Goal: Entertainment & Leisure: Browse casually

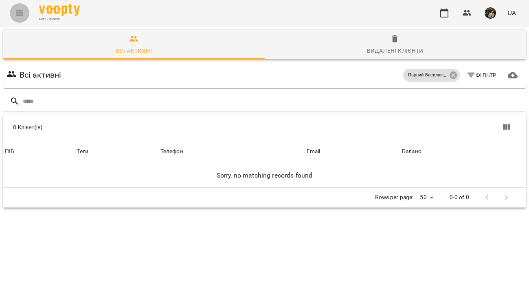
click at [20, 13] on icon "Menu" at bounding box center [20, 13] width 10 height 10
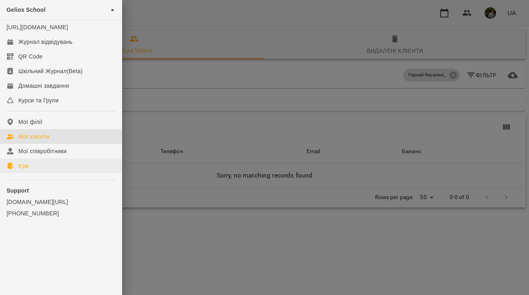
click at [29, 173] on link "Ігри" at bounding box center [61, 166] width 122 height 15
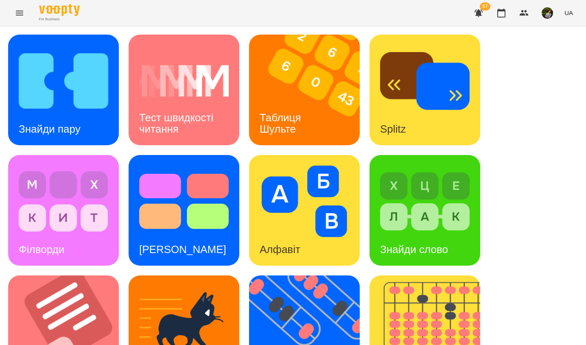
scroll to position [290, 0]
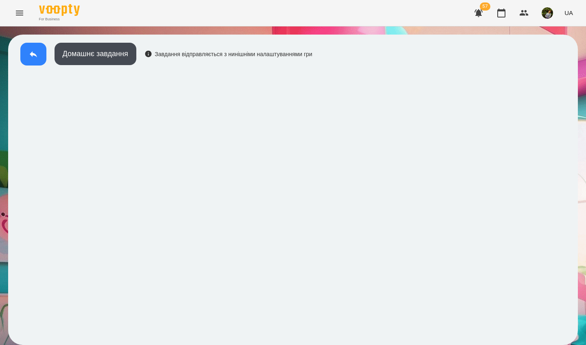
click at [33, 58] on icon at bounding box center [33, 54] width 10 height 10
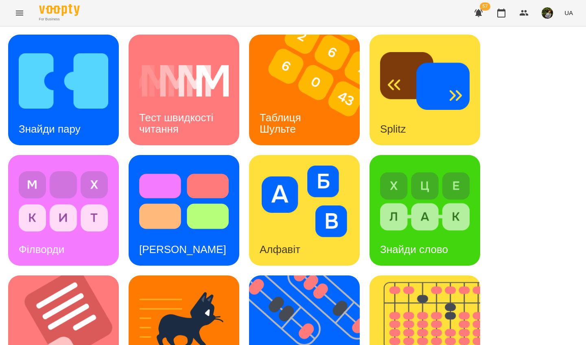
scroll to position [211, 0]
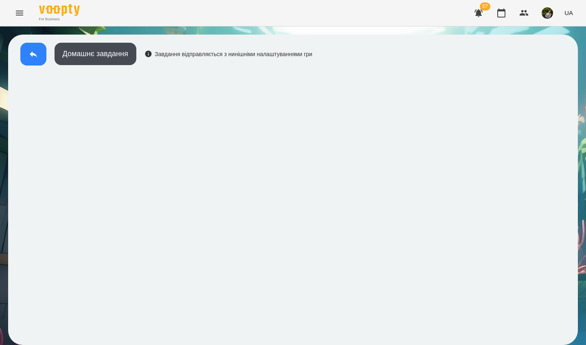
click at [31, 56] on icon at bounding box center [33, 54] width 10 height 10
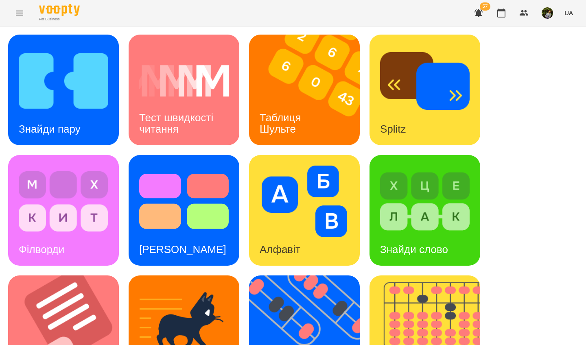
click at [102, 112] on img at bounding box center [64, 81] width 90 height 72
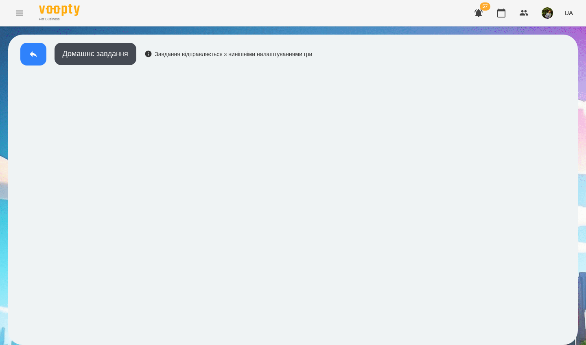
click at [35, 50] on icon at bounding box center [33, 54] width 10 height 10
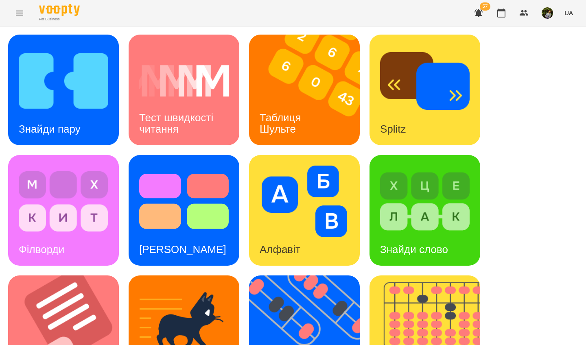
scroll to position [290, 0]
drag, startPoint x: 320, startPoint y: 11, endPoint x: 205, endPoint y: 196, distance: 218.4
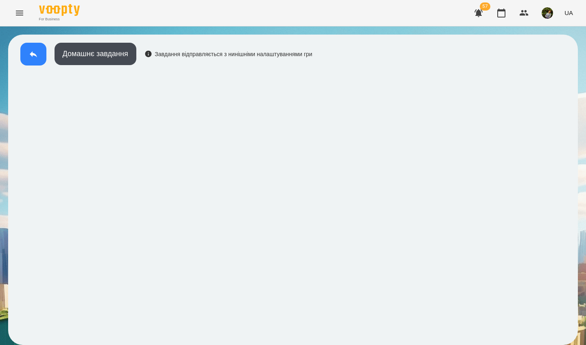
click at [33, 63] on button at bounding box center [33, 54] width 26 height 23
